Goal: Check status

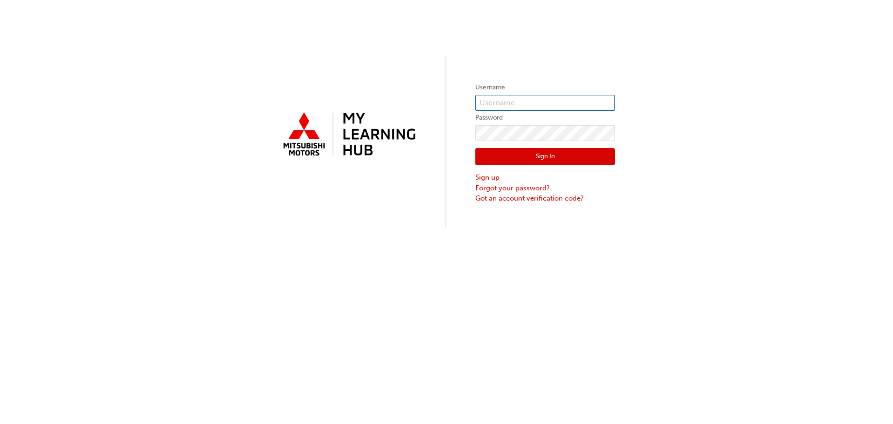
type input "0005785058"
click at [538, 151] on button "Sign In" at bounding box center [544, 157] width 139 height 18
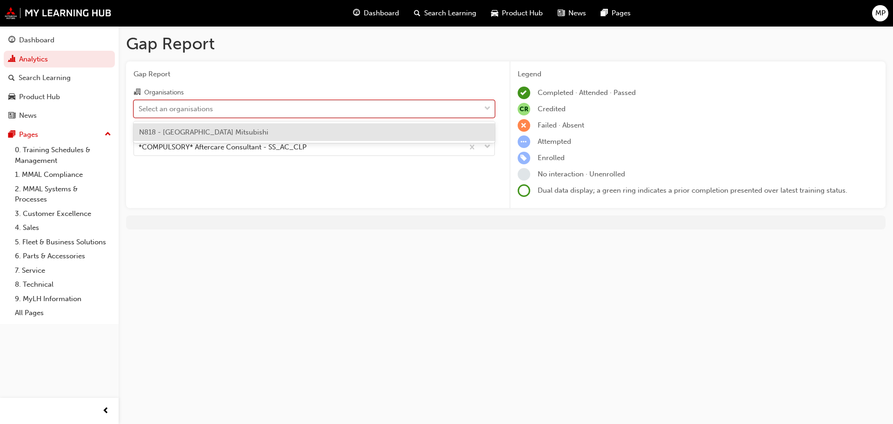
click at [390, 106] on div "Select an organisations" at bounding box center [307, 108] width 346 height 16
click at [139, 106] on input "Organisations option N818 - [GEOGRAPHIC_DATA] Mitsubishi focused, 1 of 1. 1 res…" at bounding box center [139, 108] width 1 height 8
click at [359, 131] on div "N818 - [GEOGRAPHIC_DATA] Mitsubishi" at bounding box center [313, 132] width 361 height 18
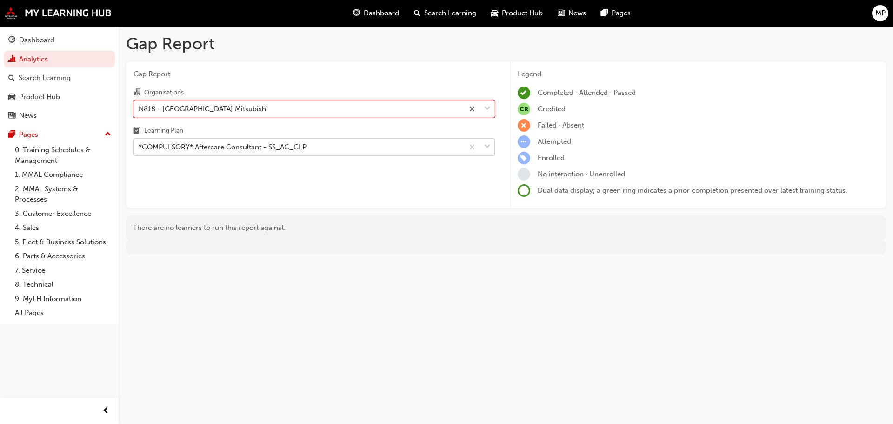
click at [420, 149] on div "*COMPULSORY* Aftercare Consultant - SS_AC_CLP" at bounding box center [299, 147] width 330 height 16
click at [139, 149] on input "Learning Plan *COMPULSORY* Aftercare Consultant - SS_AC_CLP" at bounding box center [139, 147] width 1 height 8
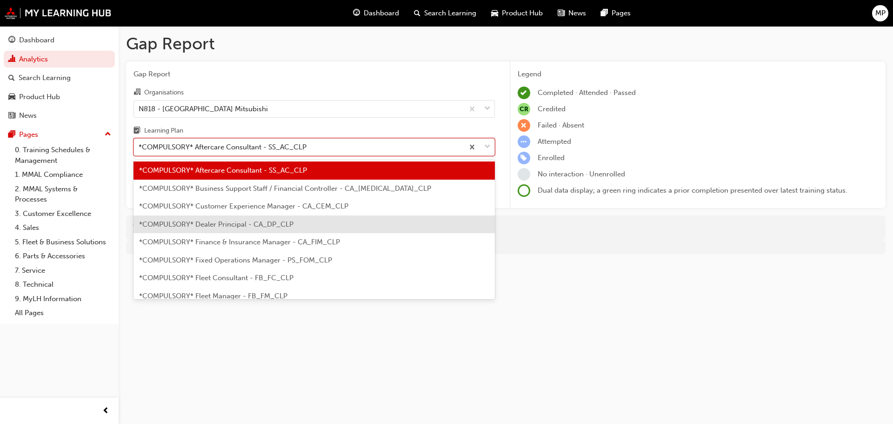
click at [392, 220] on div "*COMPULSORY* Dealer Principal - CA_DP_CLP" at bounding box center [313, 224] width 361 height 18
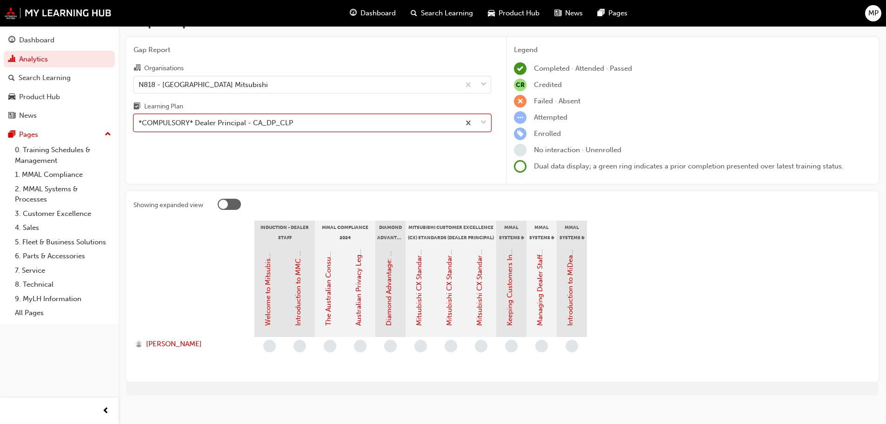
scroll to position [34, 0]
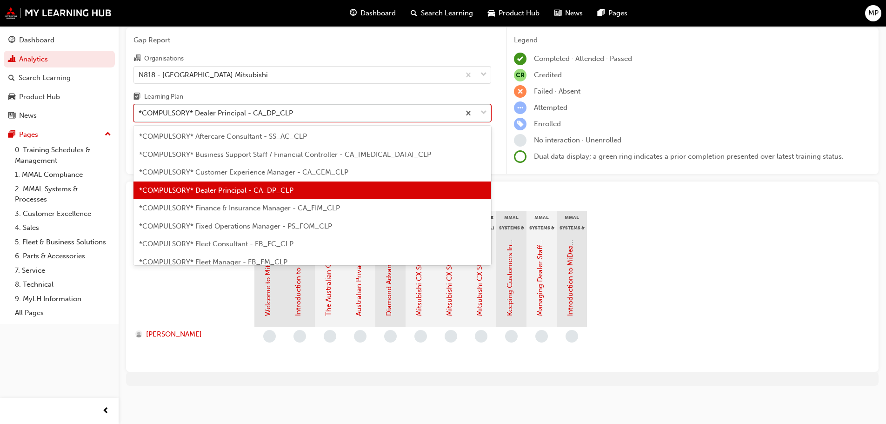
click at [451, 116] on div "*COMPULSORY* Dealer Principal - CA_DP_CLP" at bounding box center [297, 113] width 326 height 16
click at [139, 116] on input "Learning Plan option *COMPULSORY* Dealer Principal - CA_DP_CLP, selected. optio…" at bounding box center [139, 113] width 1 height 8
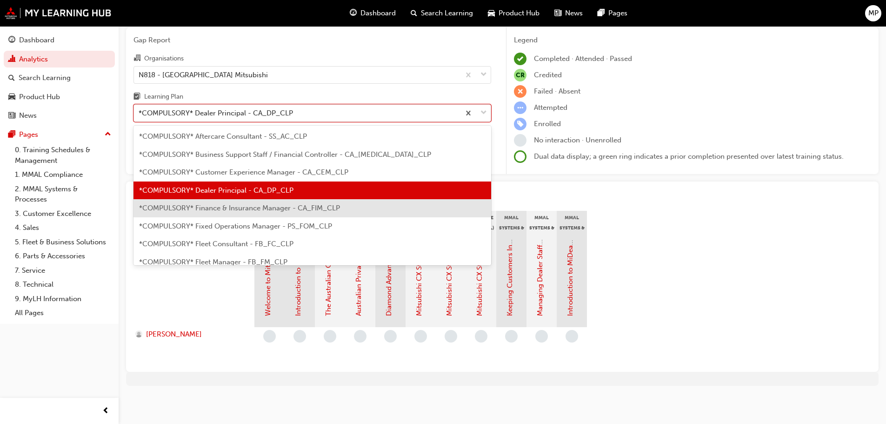
click at [425, 202] on div "*COMPULSORY* Finance & Insurance Manager - CA_FIM_CLP" at bounding box center [312, 208] width 358 height 18
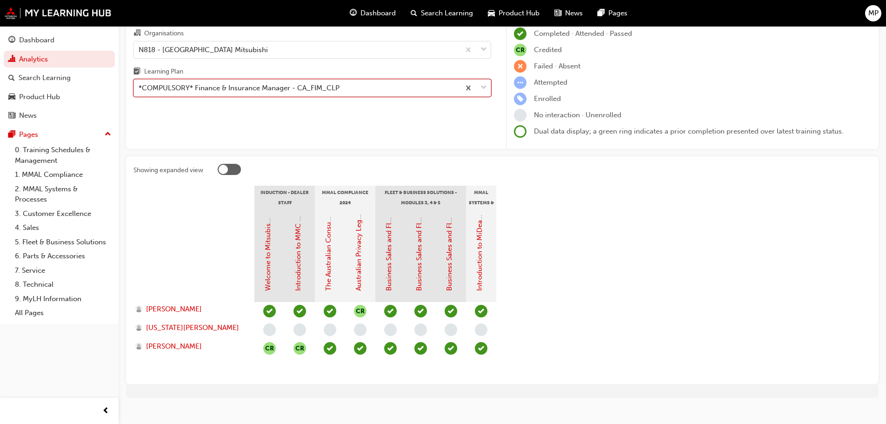
scroll to position [71, 0]
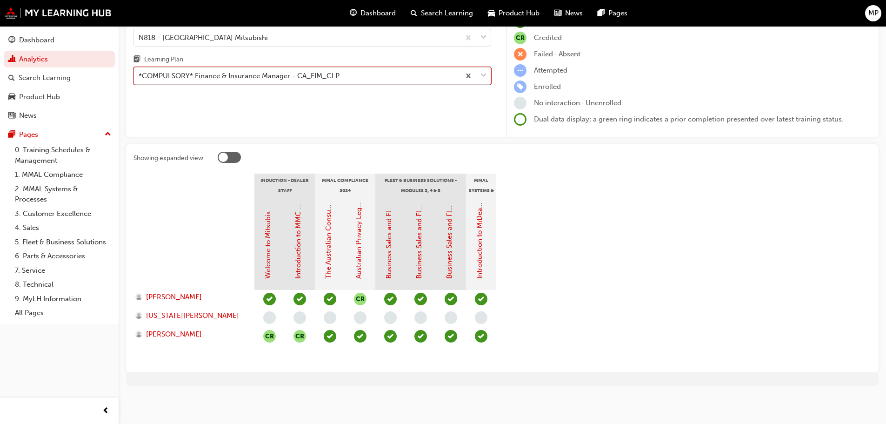
click at [432, 80] on div "*COMPULSORY* Finance & Insurance Manager - CA_FIM_CLP" at bounding box center [297, 76] width 326 height 16
click at [139, 80] on input "Learning Plan option *COMPULSORY* Finance & Insurance Manager - [GEOGRAPHIC_DAT…" at bounding box center [139, 76] width 1 height 8
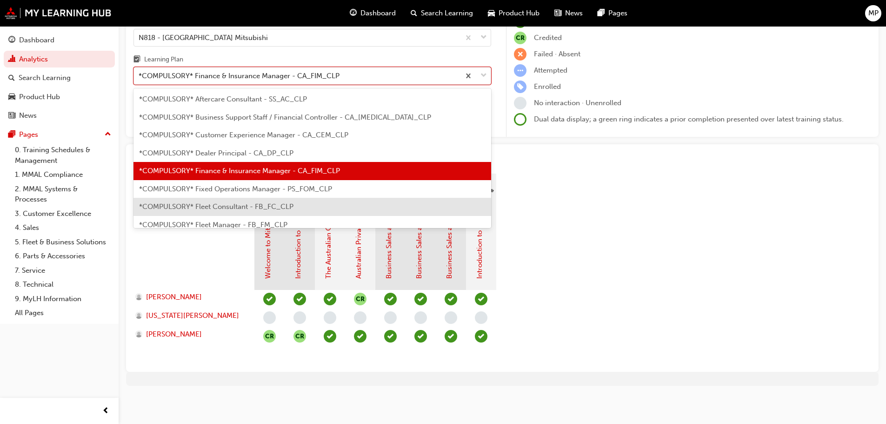
click at [315, 199] on div "*COMPULSORY* Fleet Consultant - FB_FC_CLP" at bounding box center [312, 207] width 358 height 18
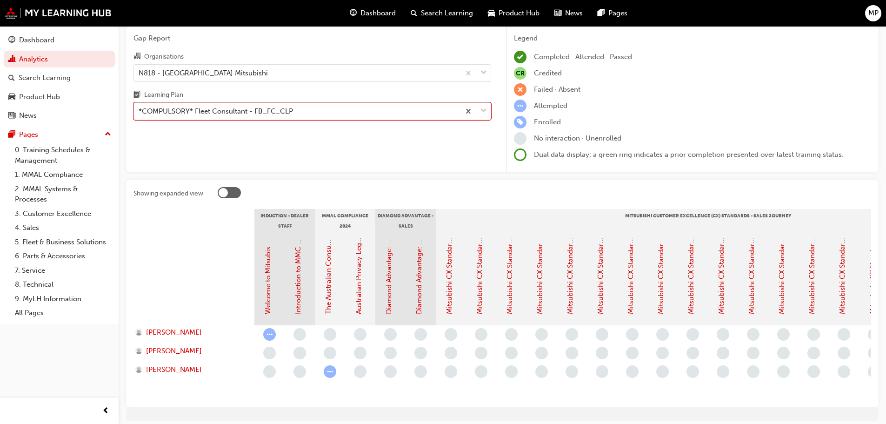
scroll to position [78, 0]
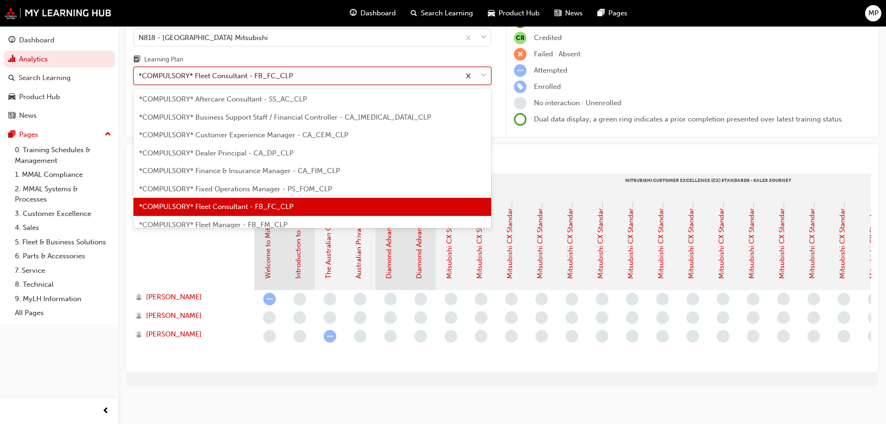
click at [446, 68] on div "*COMPULSORY* Fleet Consultant - FB_FC_CLP" at bounding box center [297, 76] width 326 height 16
click at [139, 72] on input "Learning Plan option *COMPULSORY* Fleet Consultant - FB_FC_CLP, selected. optio…" at bounding box center [139, 76] width 1 height 8
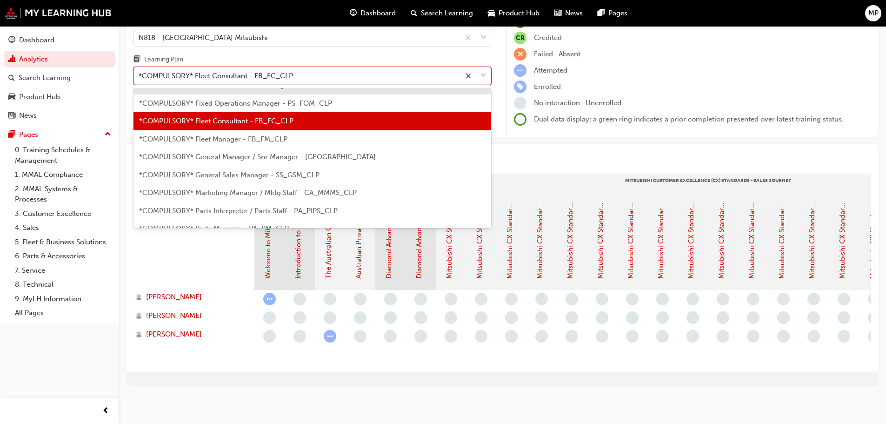
scroll to position [93, 0]
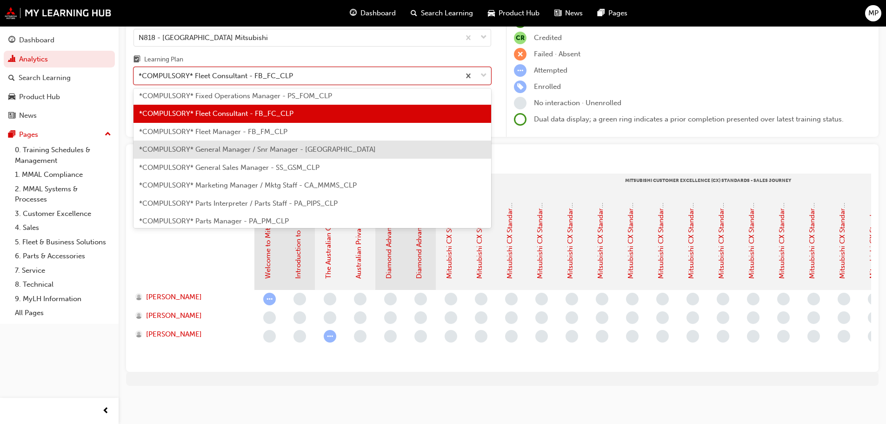
click at [345, 146] on span "*COMPULSORY* General Manager / Snr Manager - [GEOGRAPHIC_DATA]" at bounding box center [257, 149] width 237 height 8
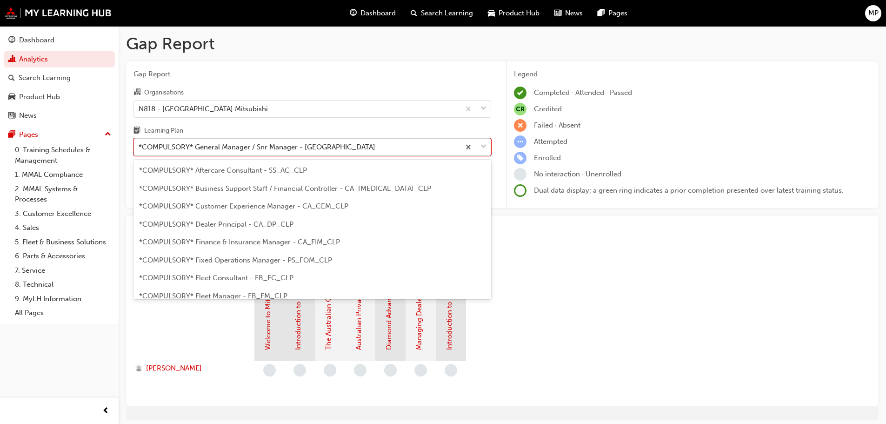
click at [415, 146] on div "*COMPULSORY* General Manager / Snr Manager - [GEOGRAPHIC_DATA]" at bounding box center [297, 147] width 326 height 16
click at [139, 146] on input "Learning Plan option *COMPULSORY* General Manager / Snr Manager - [GEOGRAPHIC_D…" at bounding box center [139, 147] width 1 height 8
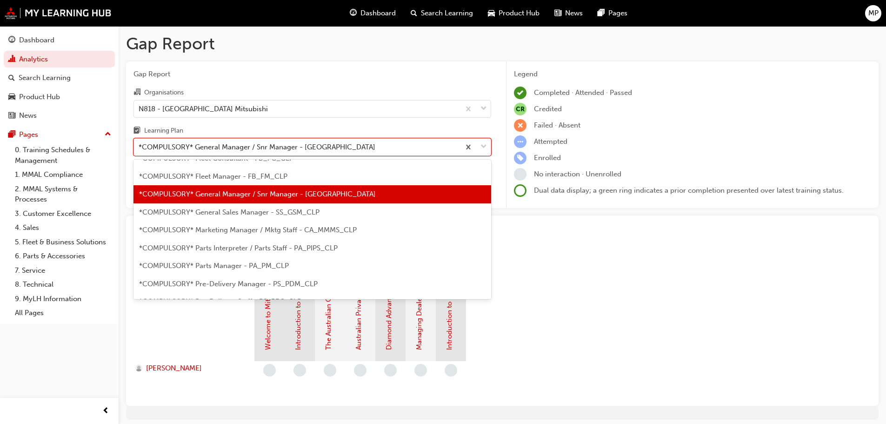
scroll to position [123, 0]
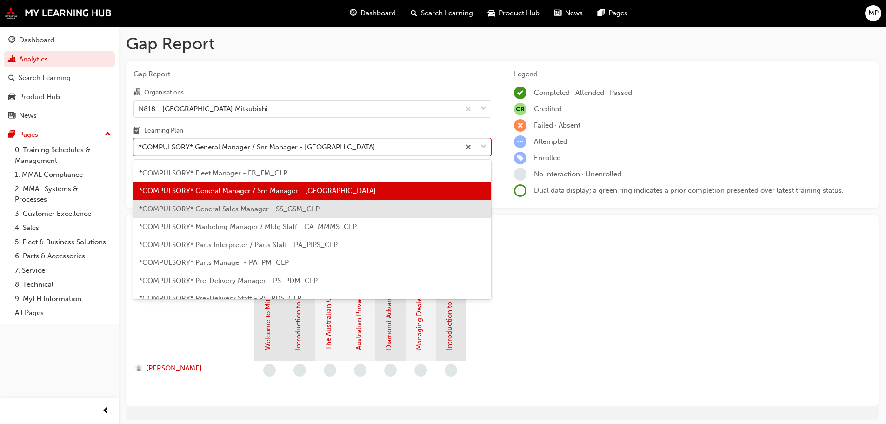
click at [375, 214] on div "*COMPULSORY* General Sales Manager - SS_GSM_CLP" at bounding box center [312, 209] width 358 height 18
